Goal: Information Seeking & Learning: Learn about a topic

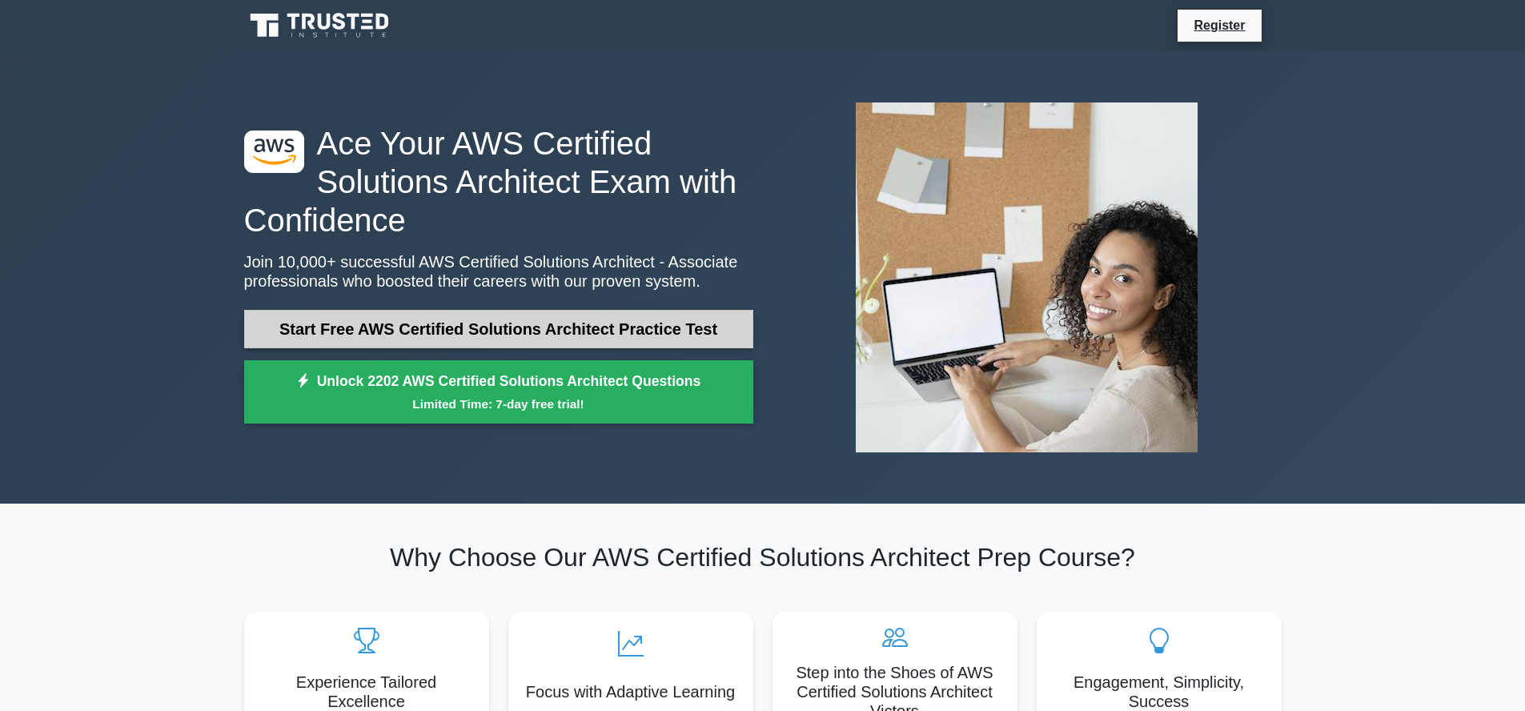
click at [561, 331] on link "Start Free AWS Certified Solutions Architect Practice Test" at bounding box center [498, 329] width 509 height 38
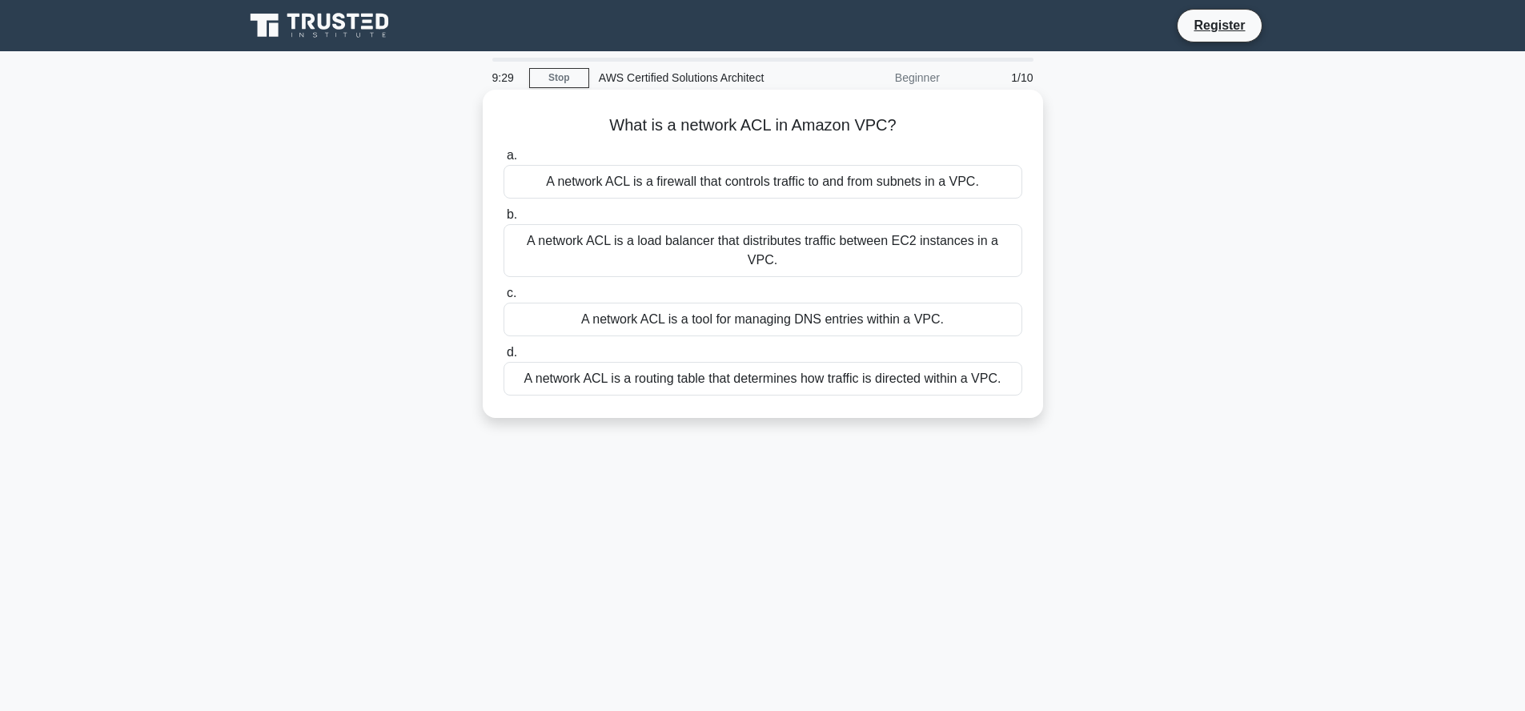
click at [636, 187] on div "A network ACL is a firewall that controls traffic to and from subnets in a VPC." at bounding box center [763, 182] width 519 height 34
click at [504, 161] on input "a. A network ACL is a firewall that controls traffic to and from subnets in a V…" at bounding box center [504, 156] width 0 height 10
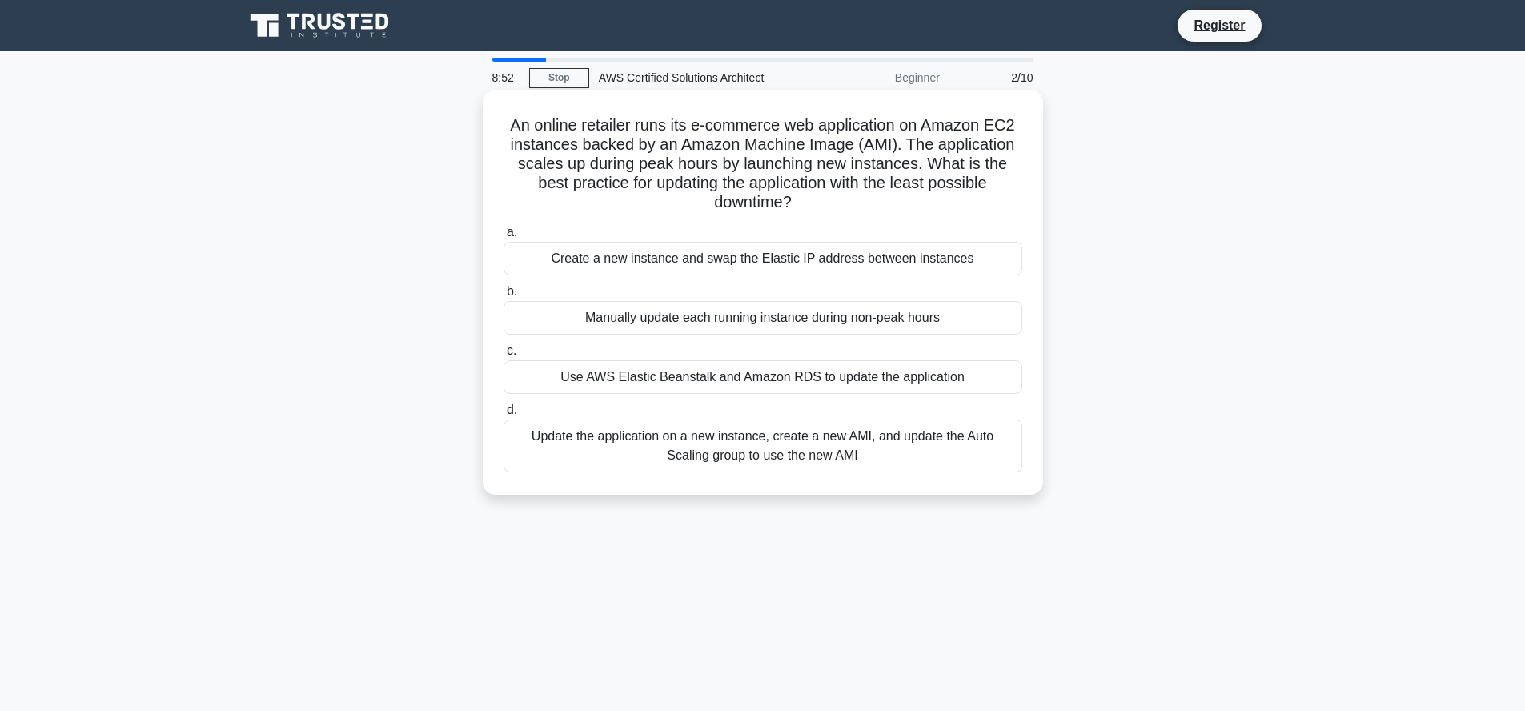
click at [721, 455] on div "Update the application on a new instance, create a new AMI, and update the Auto…" at bounding box center [763, 446] width 519 height 53
click at [504, 416] on input "d. Update the application on a new instance, create a new AMI, and update the A…" at bounding box center [504, 410] width 0 height 10
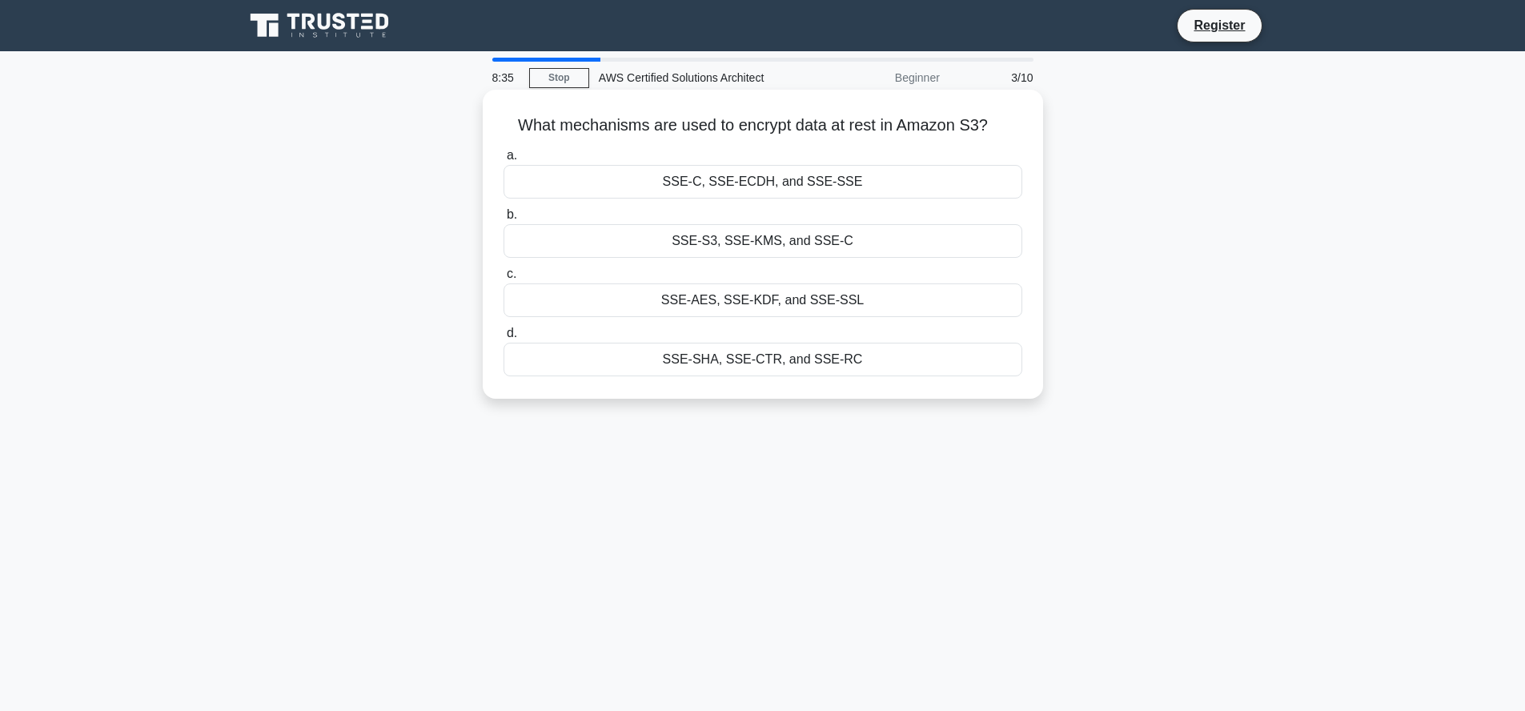
click at [611, 178] on div "SSE-C, SSE-ECDH, and SSE-SSE" at bounding box center [763, 182] width 519 height 34
click at [504, 161] on input "a. SSE-C, [GEOGRAPHIC_DATA], and SSE-SSE" at bounding box center [504, 156] width 0 height 10
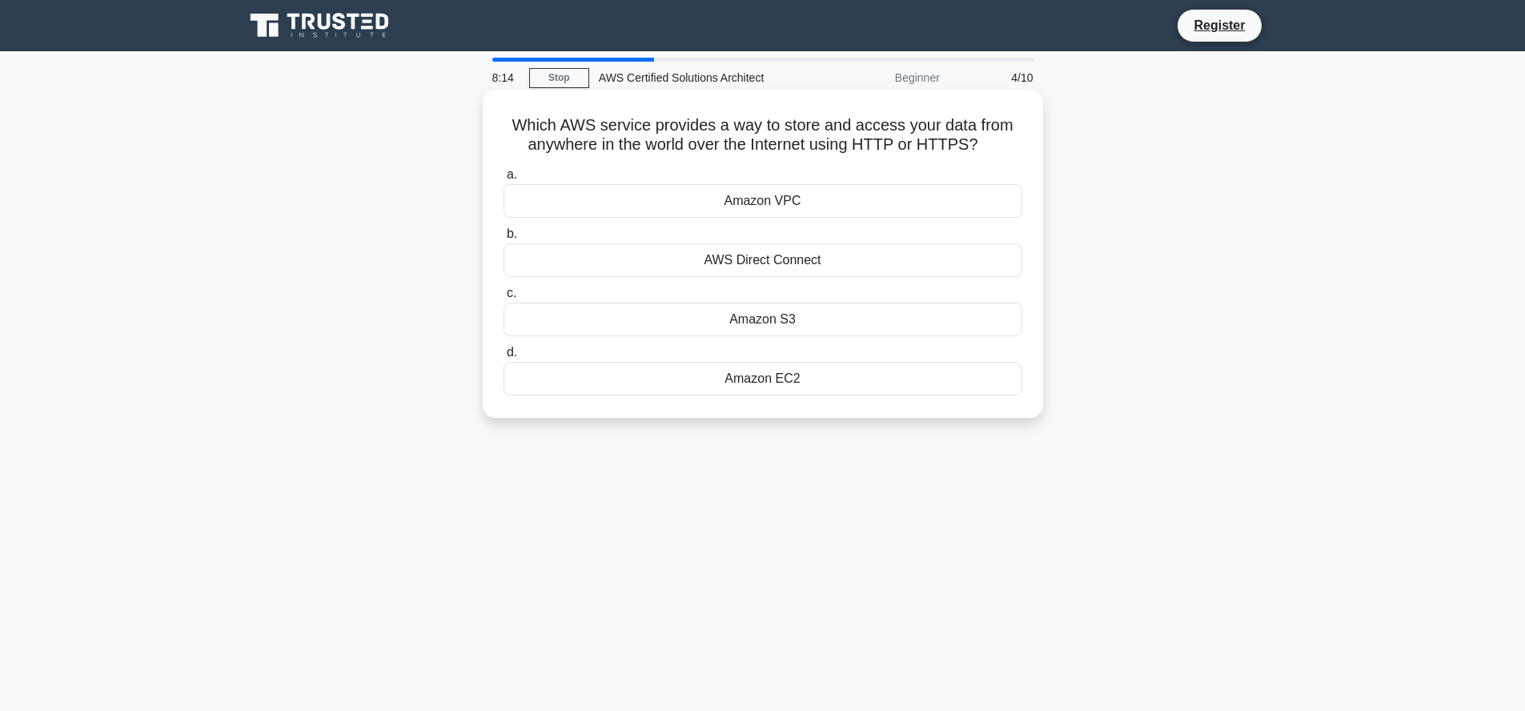
click at [691, 200] on div "Amazon VPC" at bounding box center [763, 201] width 519 height 34
click at [504, 180] on input "a. Amazon VPC" at bounding box center [504, 175] width 0 height 10
click at [761, 199] on div "AWS Data Pipeline" at bounding box center [763, 201] width 519 height 34
click at [504, 180] on input "a. AWS Data Pipeline" at bounding box center [504, 175] width 0 height 10
click at [797, 325] on div "Amazon DynamoDB" at bounding box center [763, 320] width 519 height 34
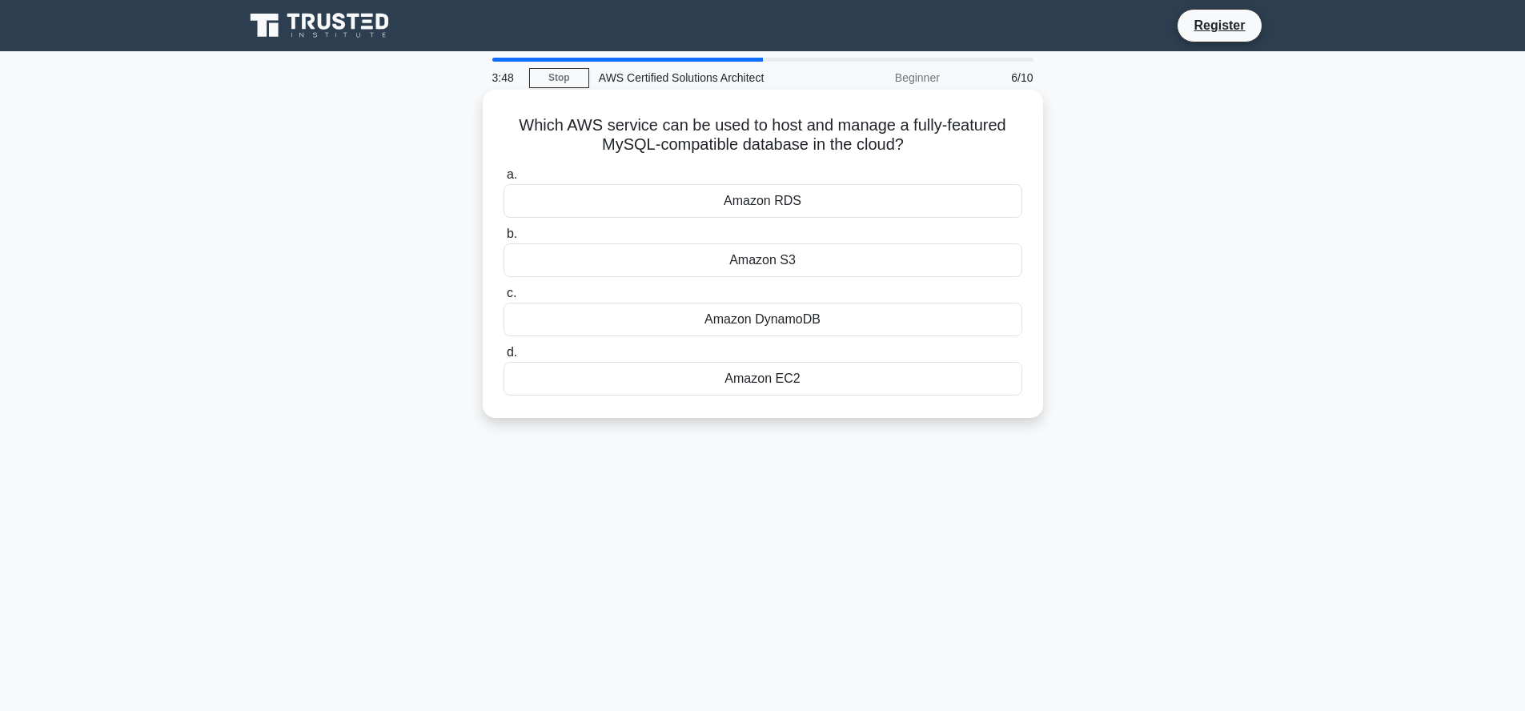
click at [504, 299] on input "c. Amazon DynamoDB" at bounding box center [504, 293] width 0 height 10
click at [780, 317] on div "AWS IAM" at bounding box center [763, 320] width 519 height 34
click at [504, 299] on input "c. AWS IAM" at bounding box center [504, 293] width 0 height 10
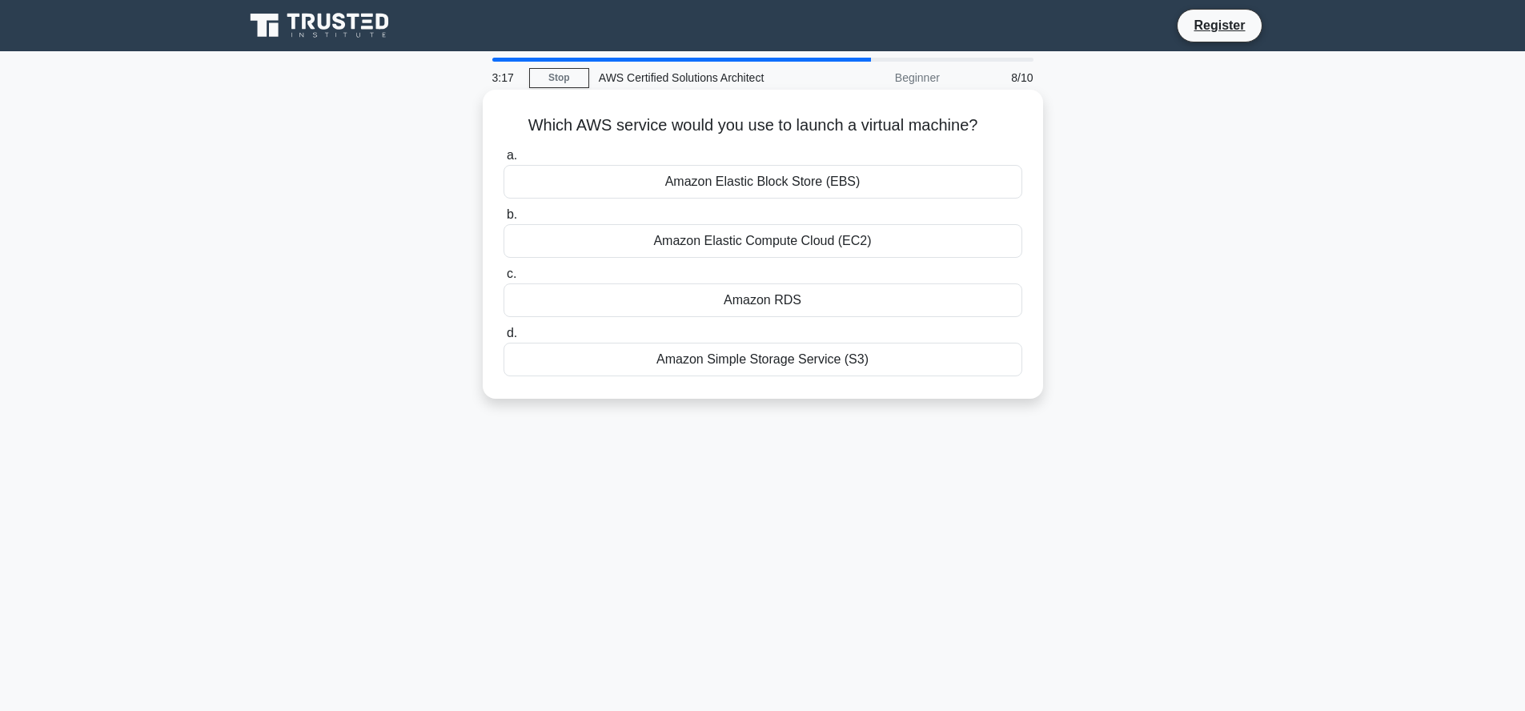
click at [741, 241] on div "Amazon Elastic Compute Cloud (EC2)" at bounding box center [763, 241] width 519 height 34
click at [504, 220] on input "b. Amazon Elastic Compute Cloud (EC2)" at bounding box center [504, 215] width 0 height 10
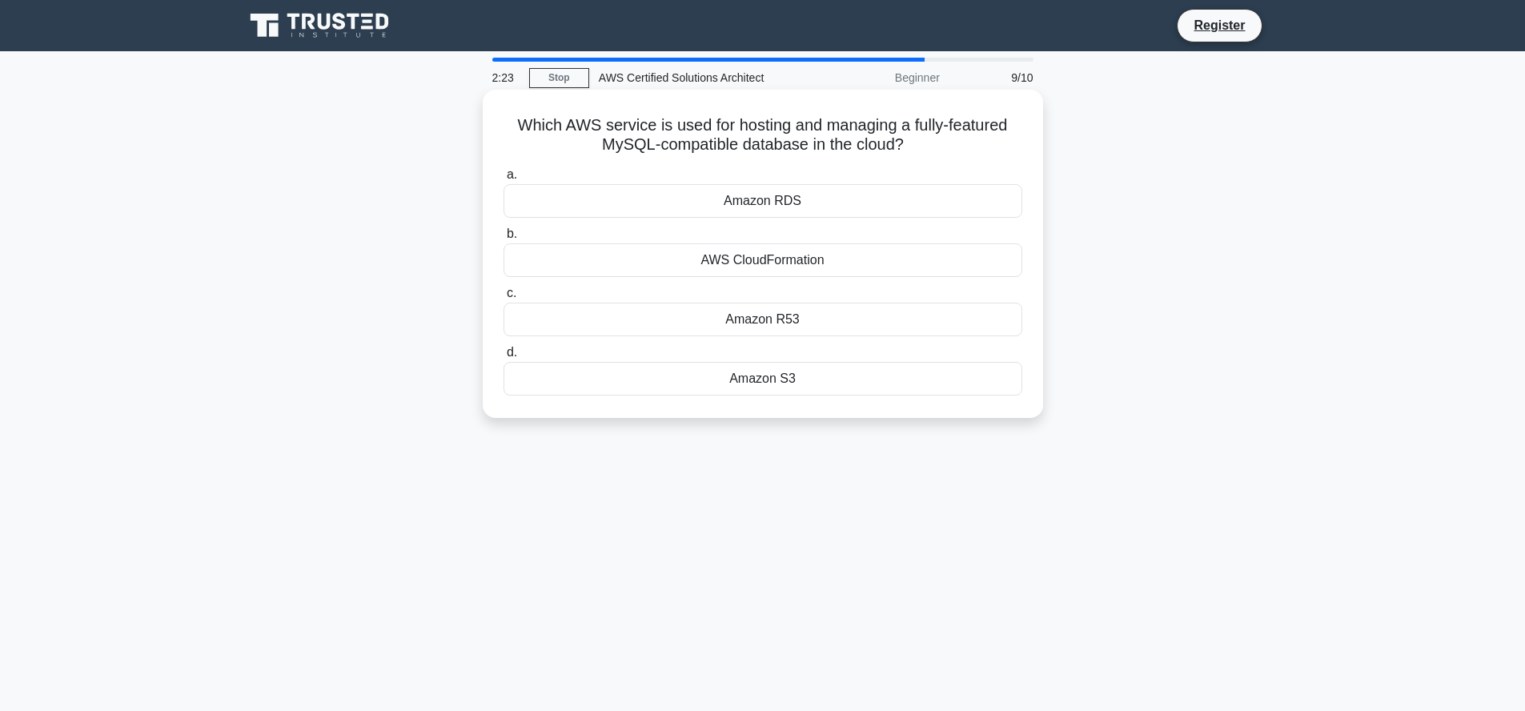
click at [739, 322] on div "Amazon R53" at bounding box center [763, 320] width 519 height 34
click at [504, 299] on input "c. Amazon R53" at bounding box center [504, 293] width 0 height 10
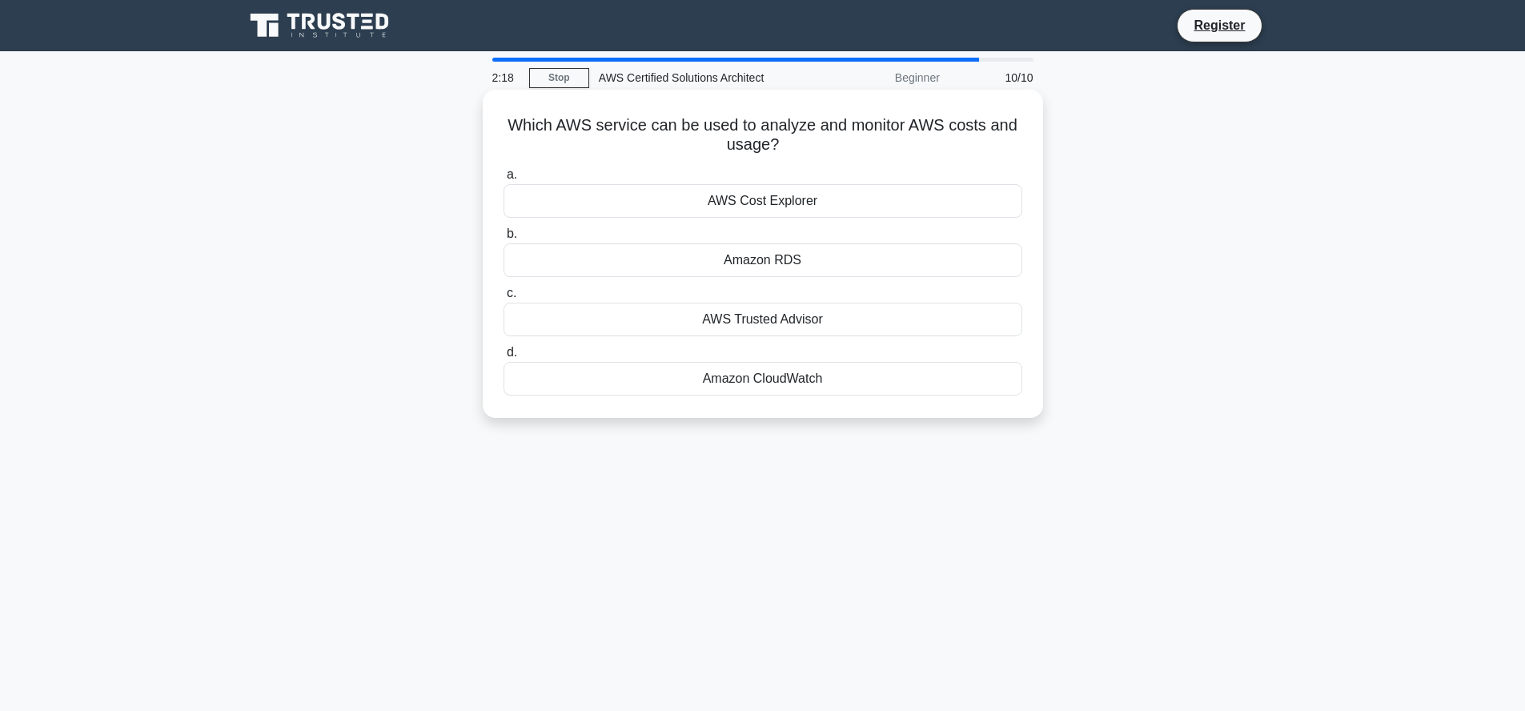
click at [753, 203] on div "AWS Cost Explorer" at bounding box center [763, 201] width 519 height 34
click at [504, 180] on input "a. AWS Cost Explorer" at bounding box center [504, 175] width 0 height 10
